Goal: Information Seeking & Learning: Learn about a topic

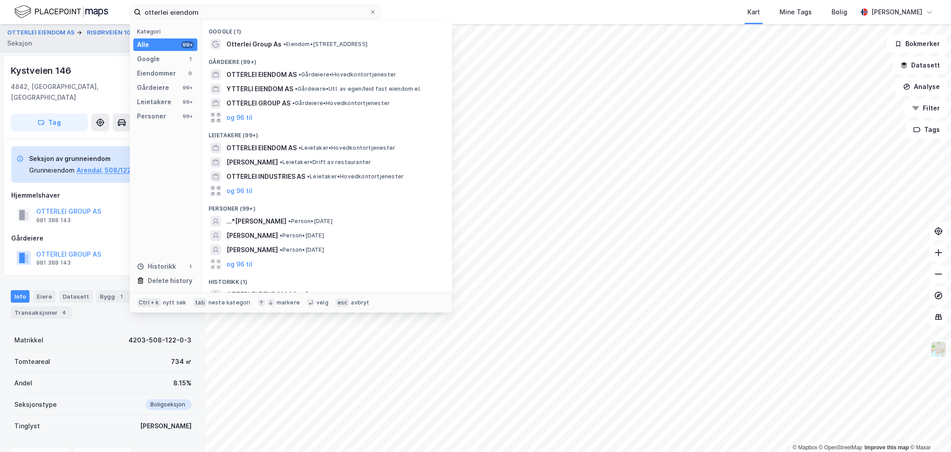
click at [182, 8] on input "otterlei eiendom" at bounding box center [255, 11] width 228 height 13
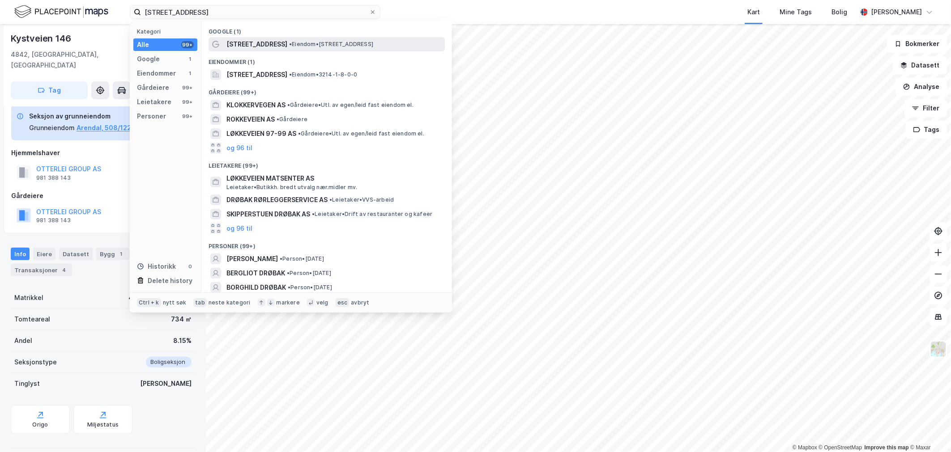
type input "[STREET_ADDRESS]"
click at [266, 39] on span "[STREET_ADDRESS]" at bounding box center [256, 44] width 61 height 11
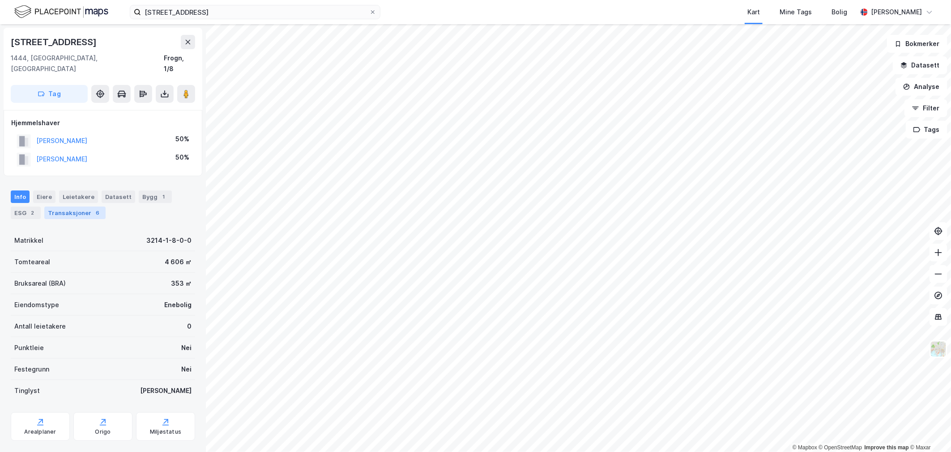
click at [93, 208] on div "6" at bounding box center [97, 212] width 9 height 9
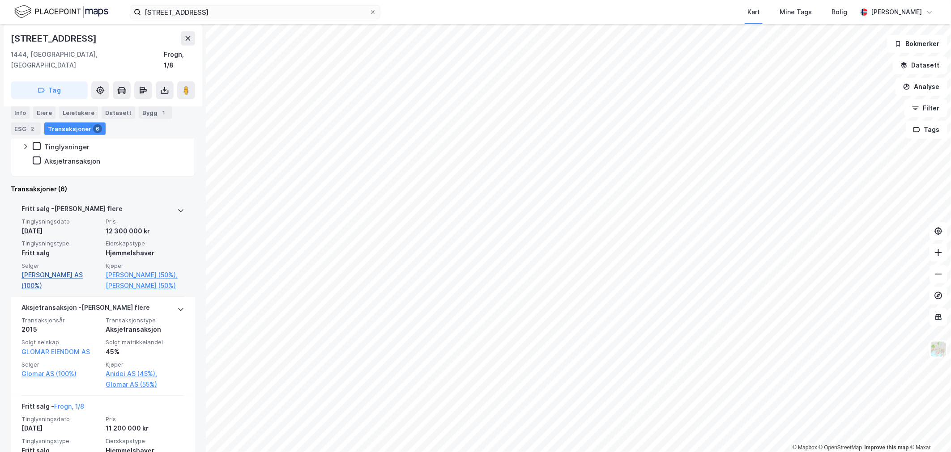
scroll to position [199, 0]
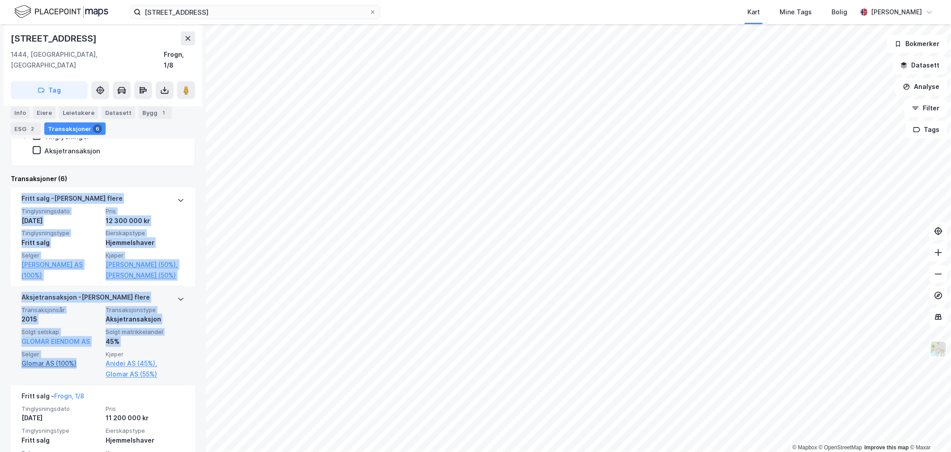
drag, startPoint x: 6, startPoint y: 377, endPoint x: 77, endPoint y: 374, distance: 71.2
click at [77, 374] on div "Klokkeveien 15 1444, [GEOGRAPHIC_DATA], [GEOGRAPHIC_DATA], 1/8 Tag Hjemmelshave…" at bounding box center [103, 238] width 206 height 428
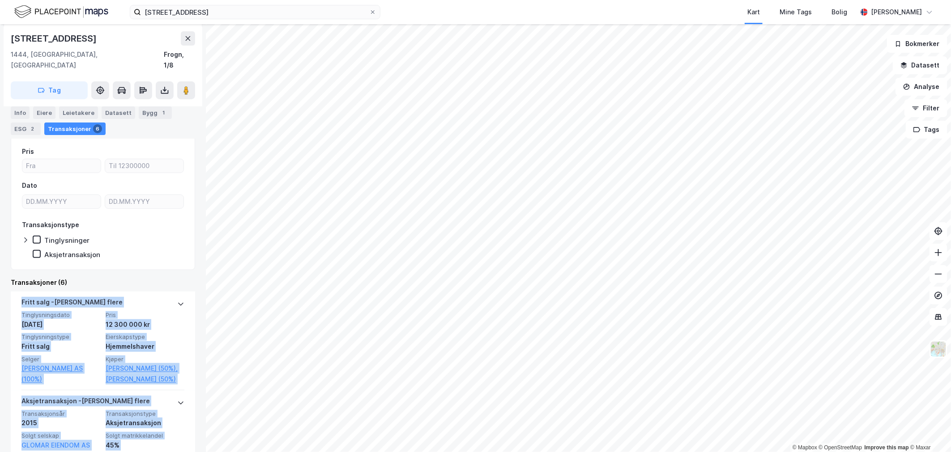
scroll to position [0, 0]
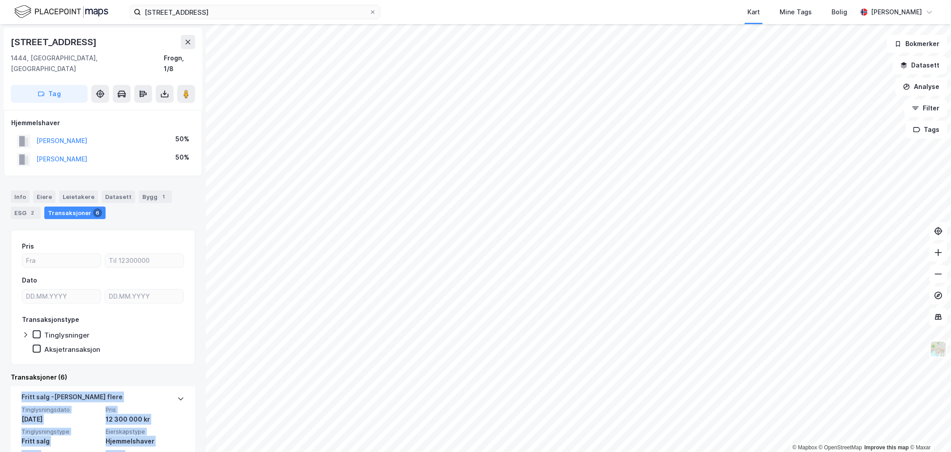
drag, startPoint x: 131, startPoint y: 131, endPoint x: 33, endPoint y: 135, distance: 98.0
click at [33, 135] on div "[PERSON_NAME] 50%" at bounding box center [102, 141] width 183 height 18
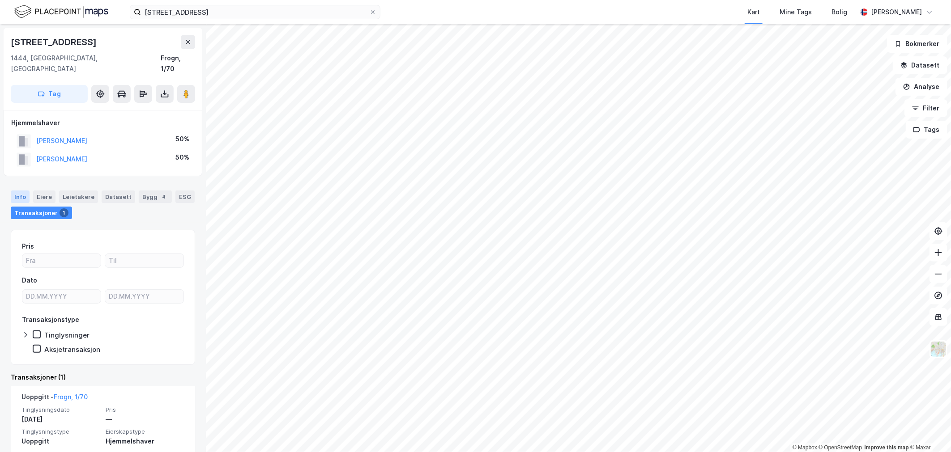
click at [21, 191] on div "Info" at bounding box center [20, 197] width 19 height 13
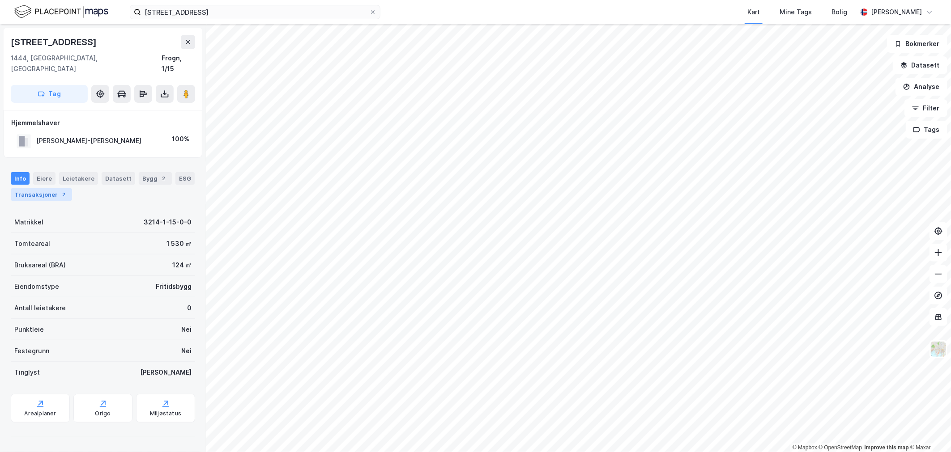
click at [59, 190] on div "2" at bounding box center [63, 194] width 9 height 9
